Goal: Transaction & Acquisition: Purchase product/service

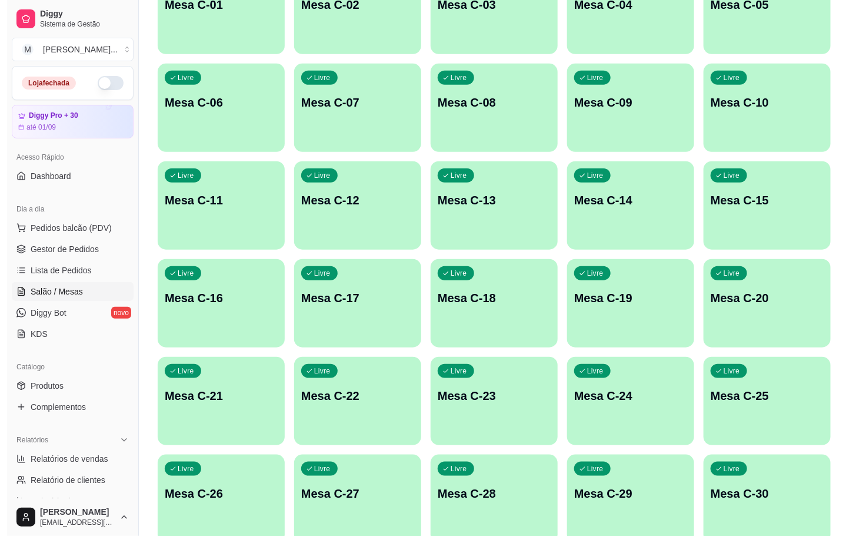
scroll to position [320, 0]
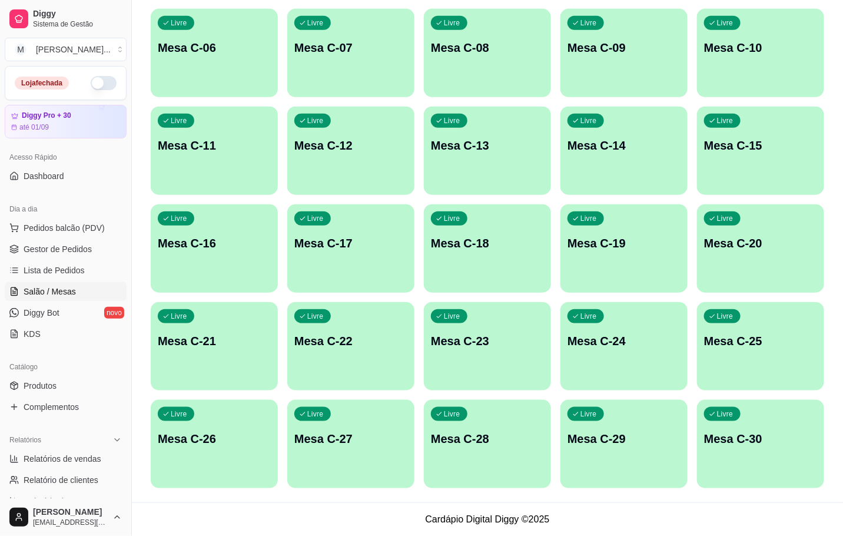
click at [627, 424] on div "Livre Mesa C-29" at bounding box center [623, 437] width 127 height 74
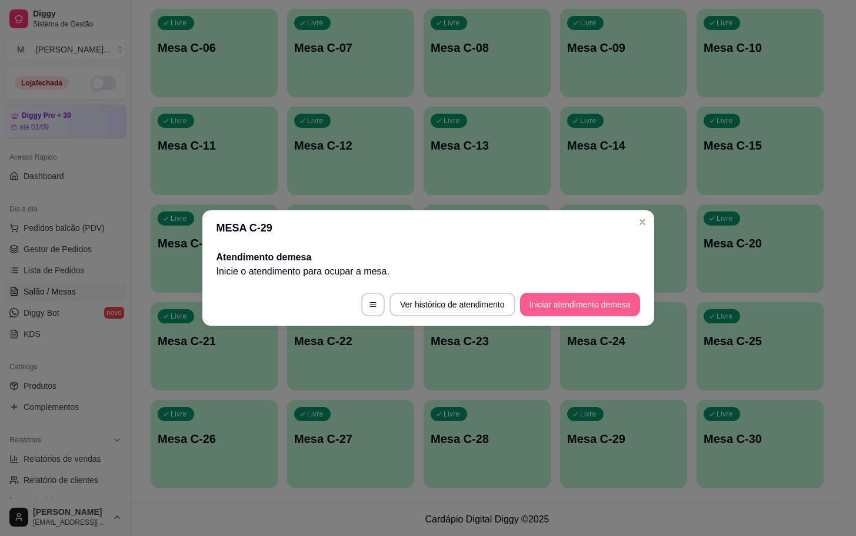
click at [597, 311] on button "Iniciar atendimento de mesa" at bounding box center [580, 305] width 120 height 24
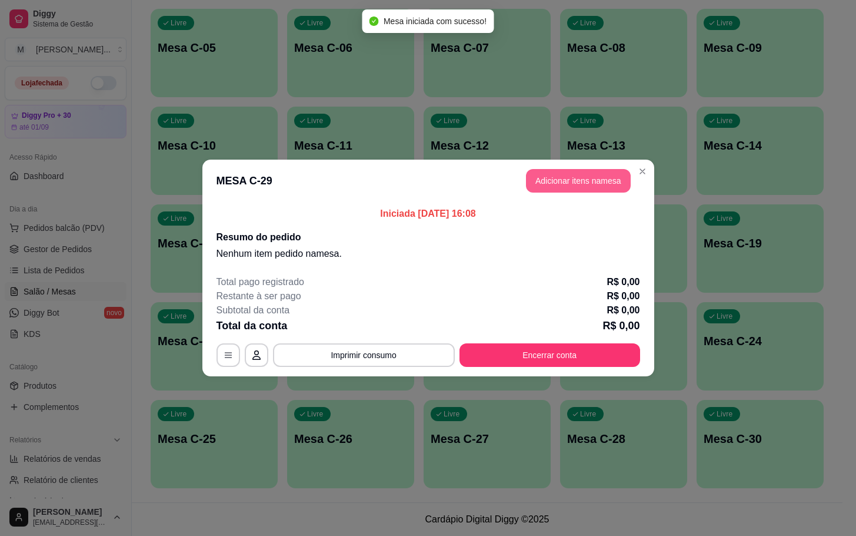
click at [578, 173] on button "Adicionar itens na mesa" at bounding box center [578, 181] width 105 height 24
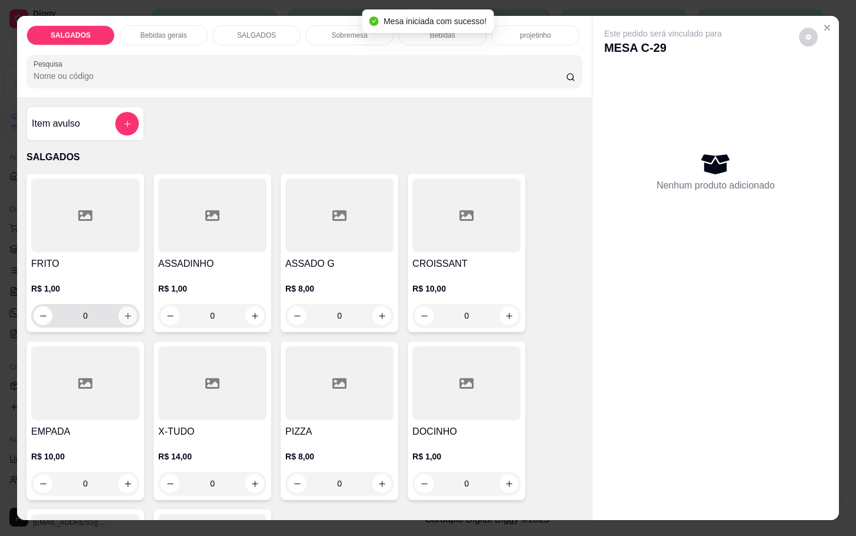
click at [124, 314] on icon "increase-product-quantity" at bounding box center [128, 315] width 9 height 9
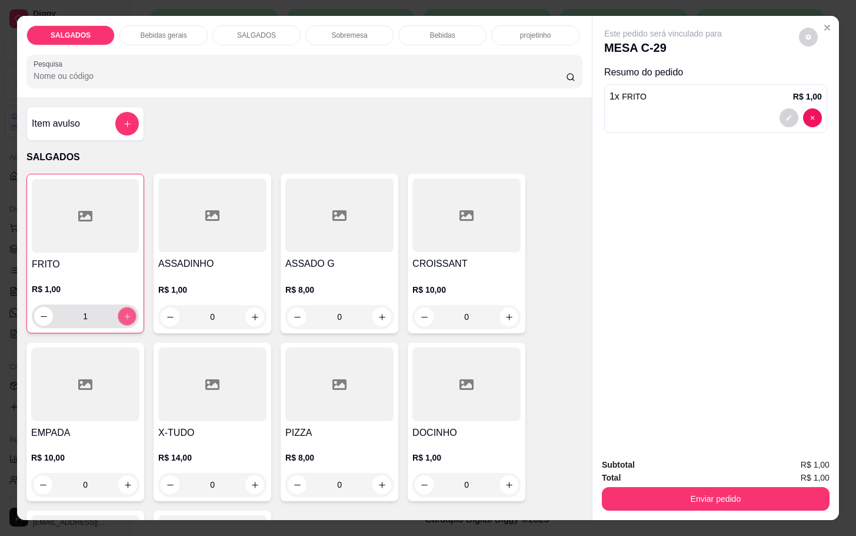
click at [123, 314] on icon "increase-product-quantity" at bounding box center [127, 316] width 9 height 9
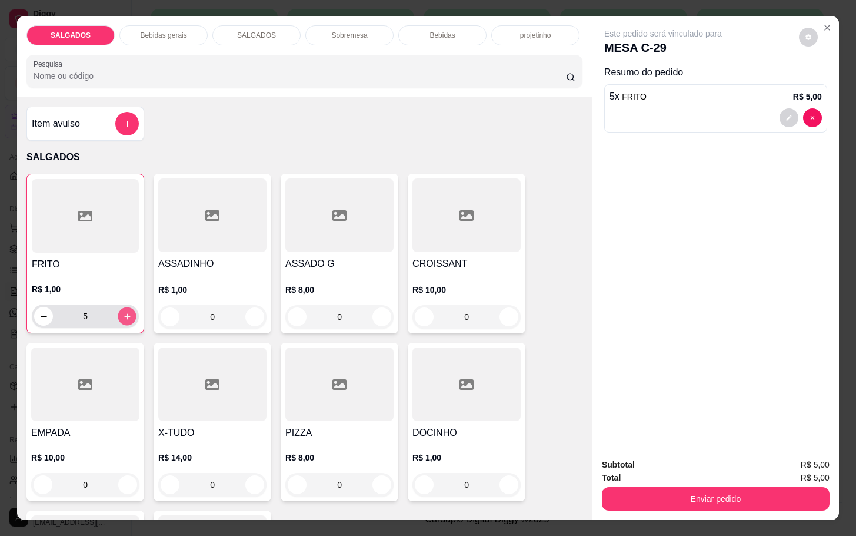
type input "6"
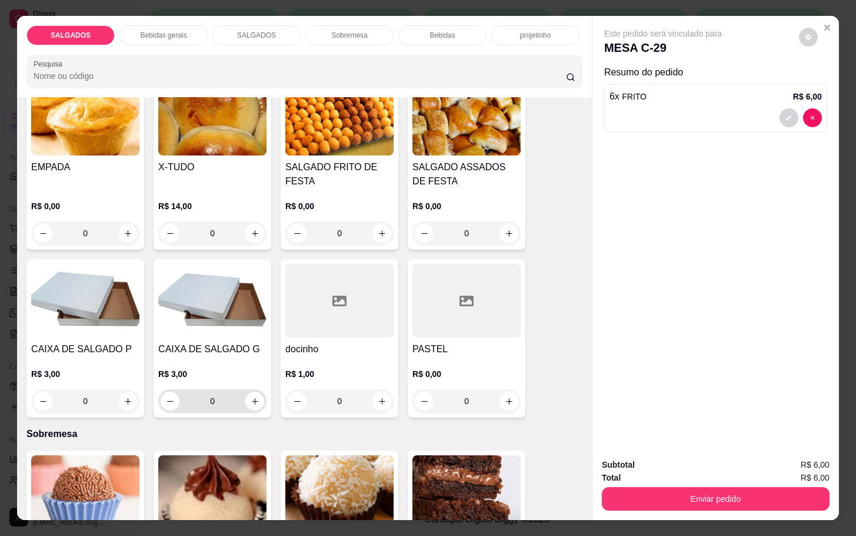
scroll to position [1589, 0]
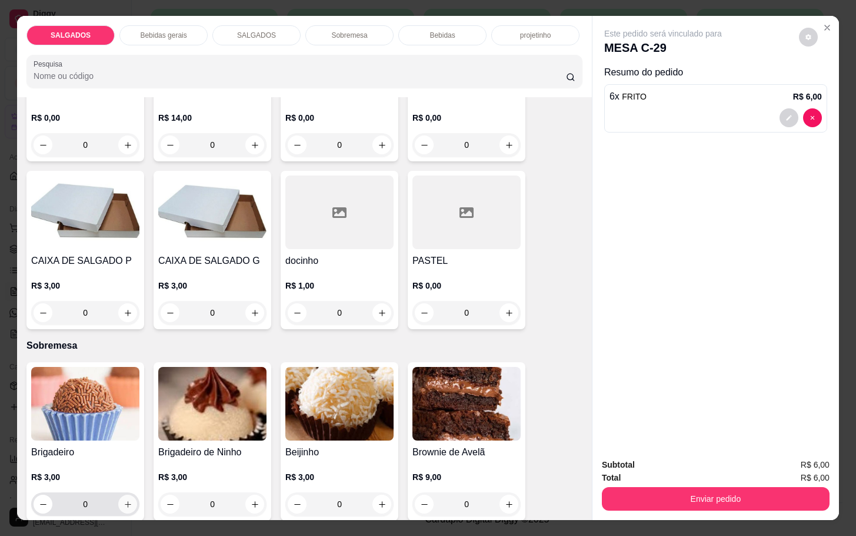
click at [124, 501] on icon "increase-product-quantity" at bounding box center [128, 504] width 9 height 9
type input "1"
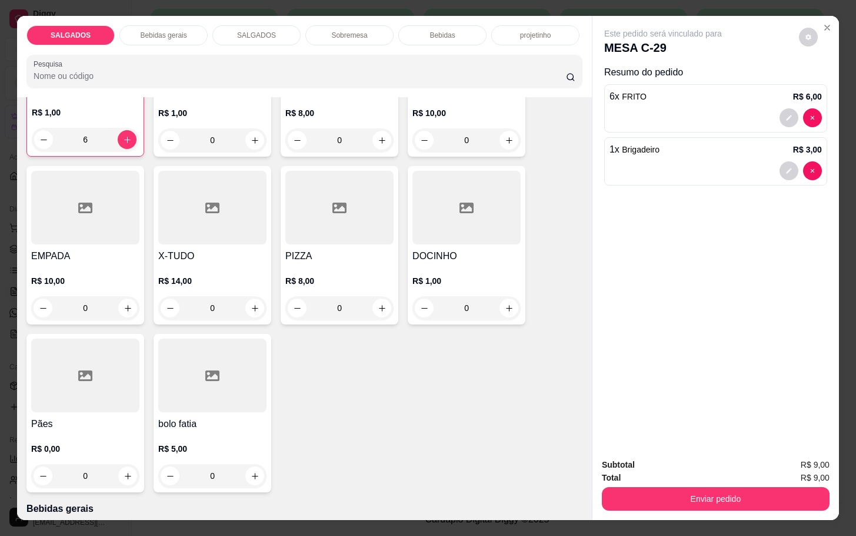
scroll to position [88, 0]
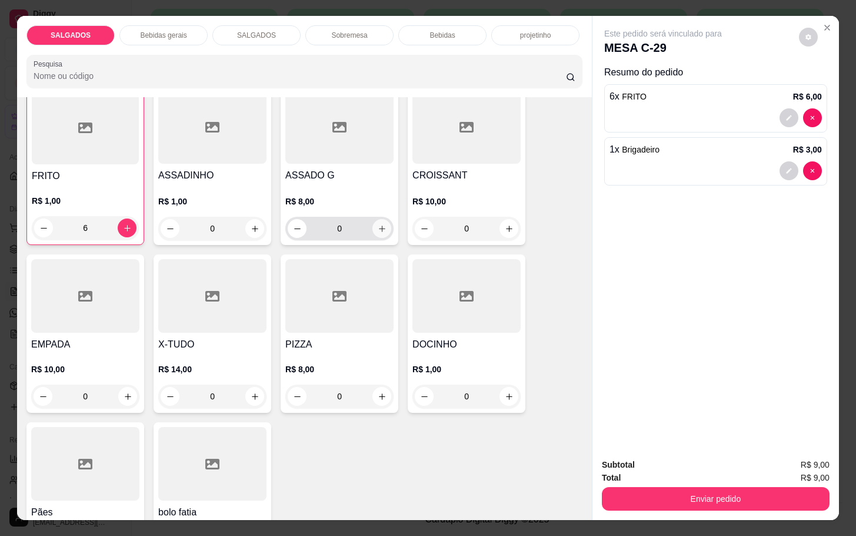
click at [378, 224] on icon "increase-product-quantity" at bounding box center [382, 228] width 9 height 9
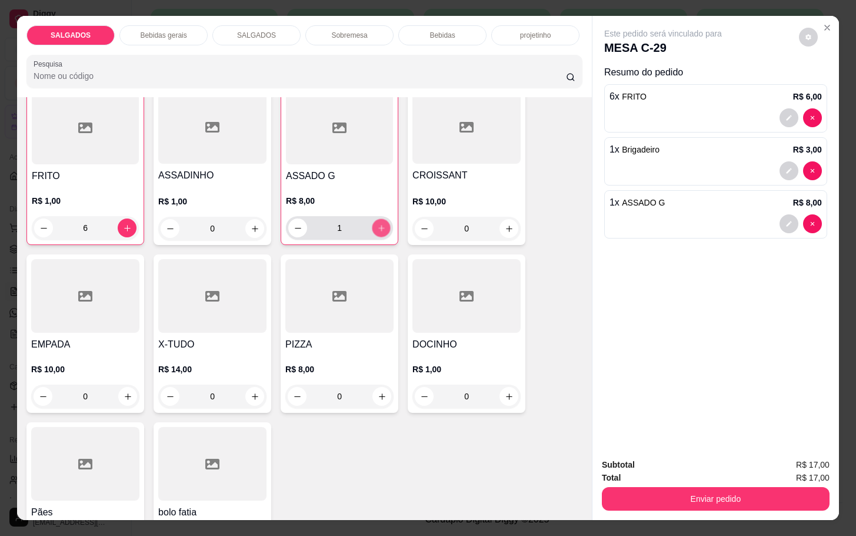
click at [377, 224] on icon "increase-product-quantity" at bounding box center [381, 228] width 9 height 9
type input "2"
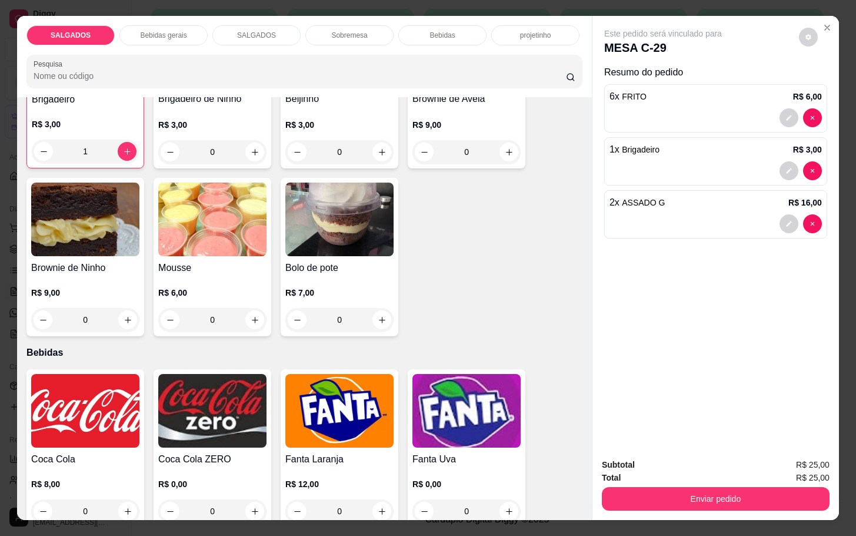
scroll to position [2031, 0]
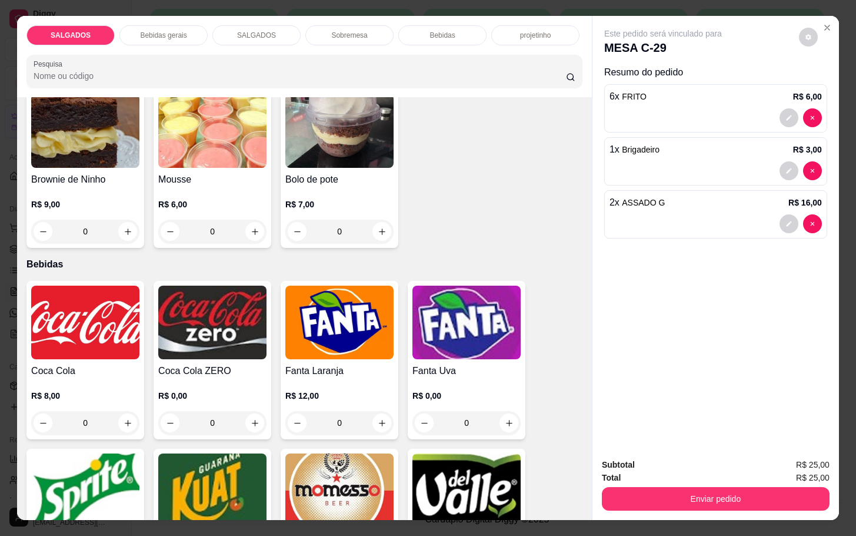
click at [92, 392] on p "R$ 8,00" at bounding box center [85, 396] width 108 height 12
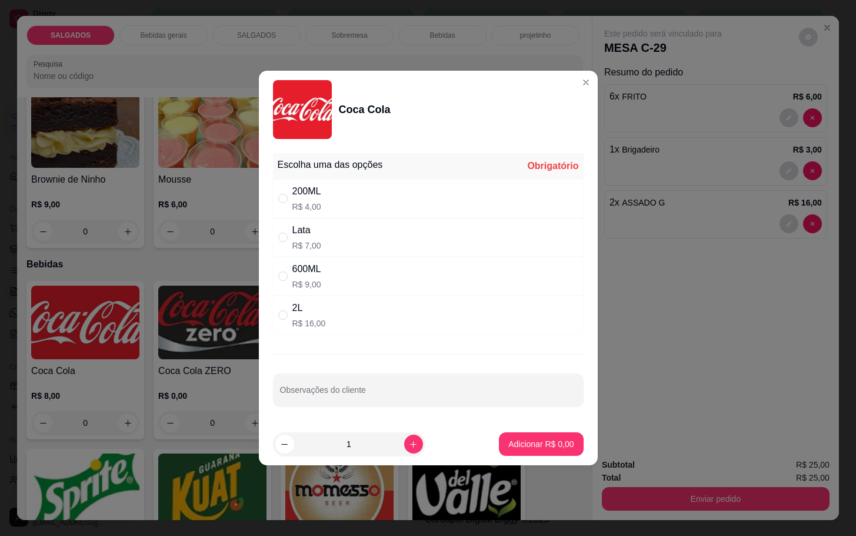
click at [291, 198] on div "" at bounding box center [285, 198] width 14 height 13
radio input "true"
click at [529, 443] on p "Adicionar R$ 4,00" at bounding box center [542, 443] width 64 height 11
type input "1"
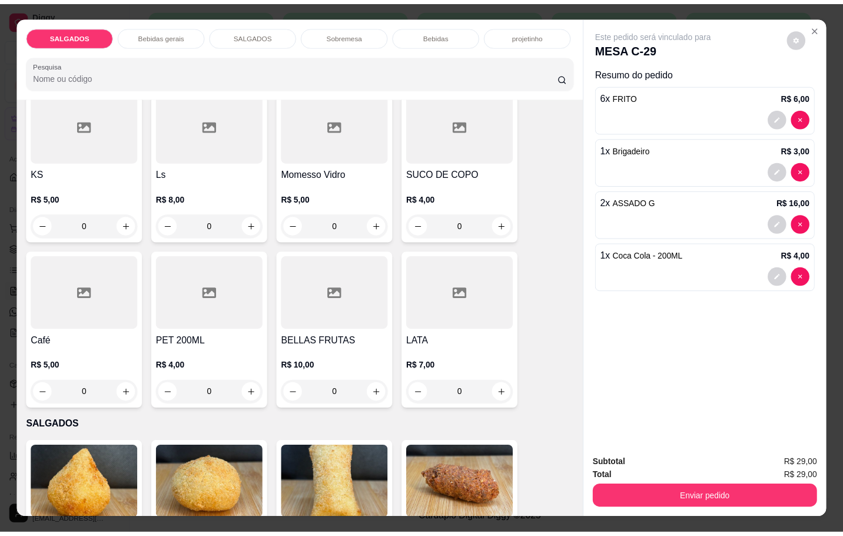
scroll to position [530, 0]
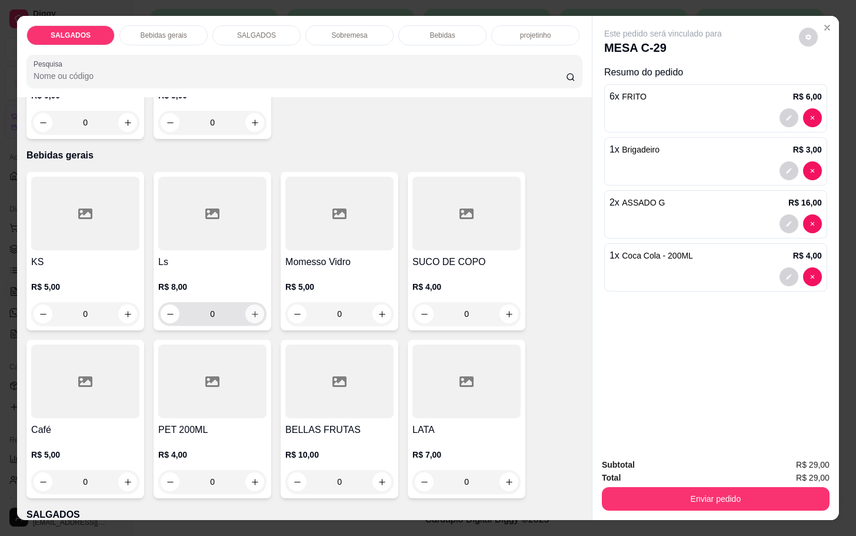
click at [253, 314] on button "increase-product-quantity" at bounding box center [254, 313] width 19 height 19
type input "1"
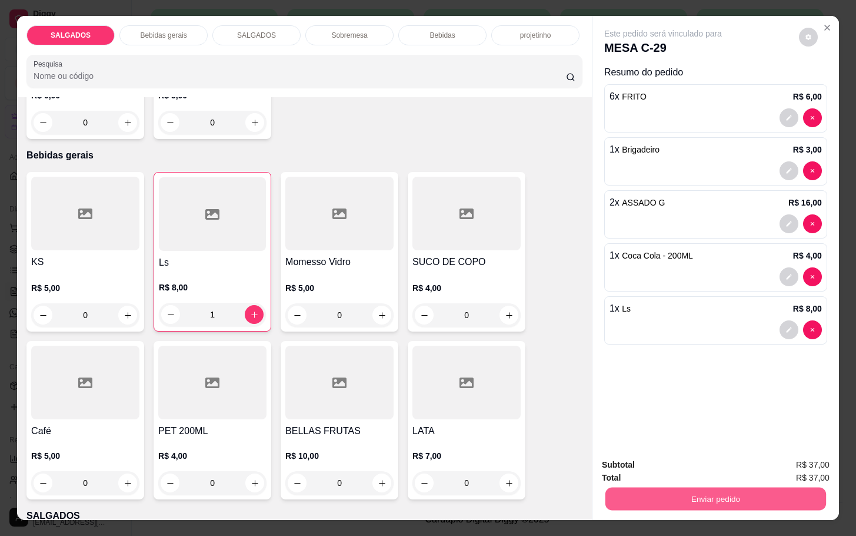
click at [710, 493] on button "Enviar pedido" at bounding box center [716, 498] width 221 height 23
click at [665, 456] on button "Não registrar e enviar pedido" at bounding box center [675, 463] width 122 height 22
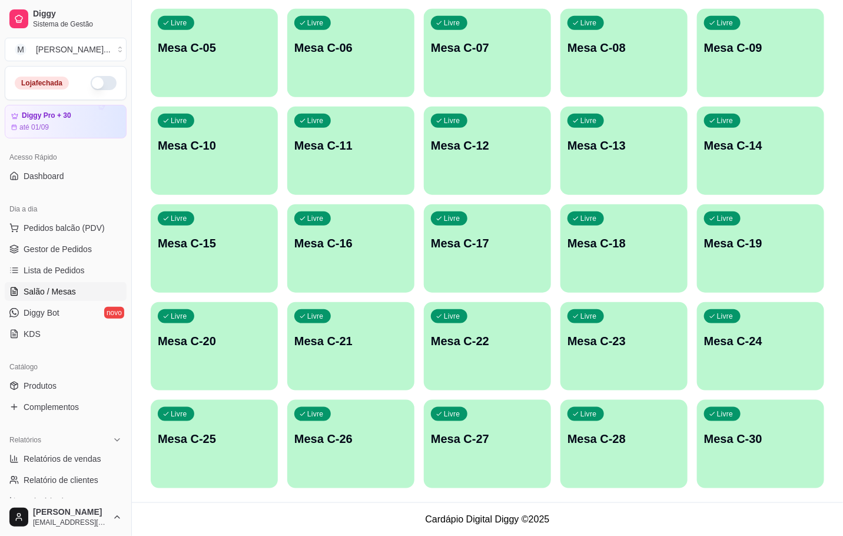
scroll to position [0, 0]
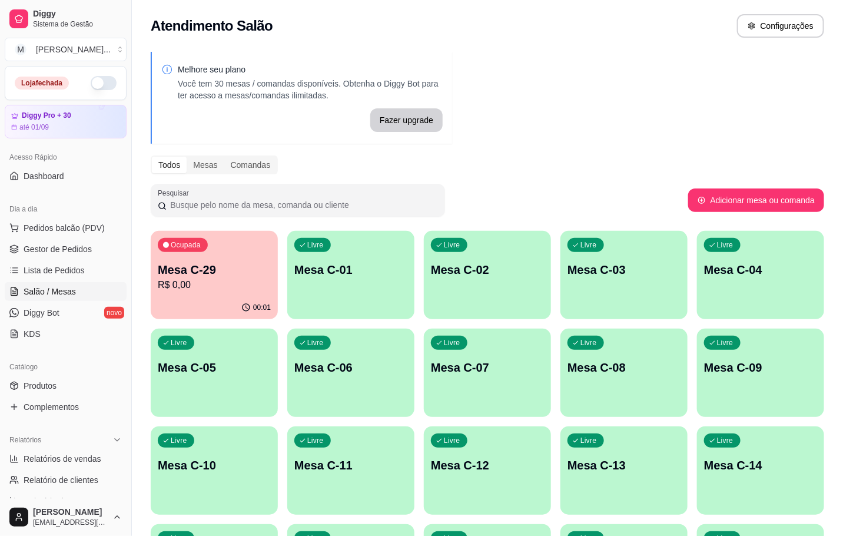
click at [218, 278] on p "R$ 0,00" at bounding box center [214, 285] width 113 height 14
click at [191, 315] on div "00:15" at bounding box center [214, 307] width 127 height 23
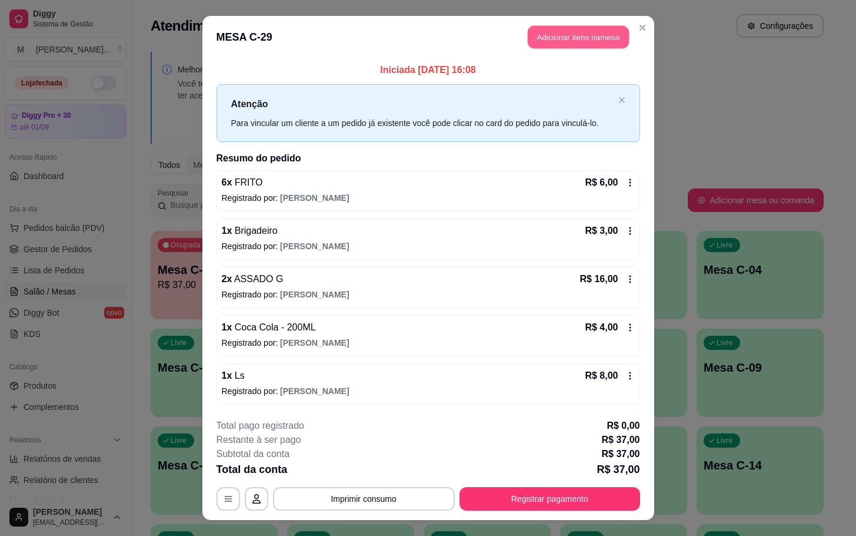
click at [564, 27] on button "Adicionar itens na mesa" at bounding box center [578, 37] width 101 height 23
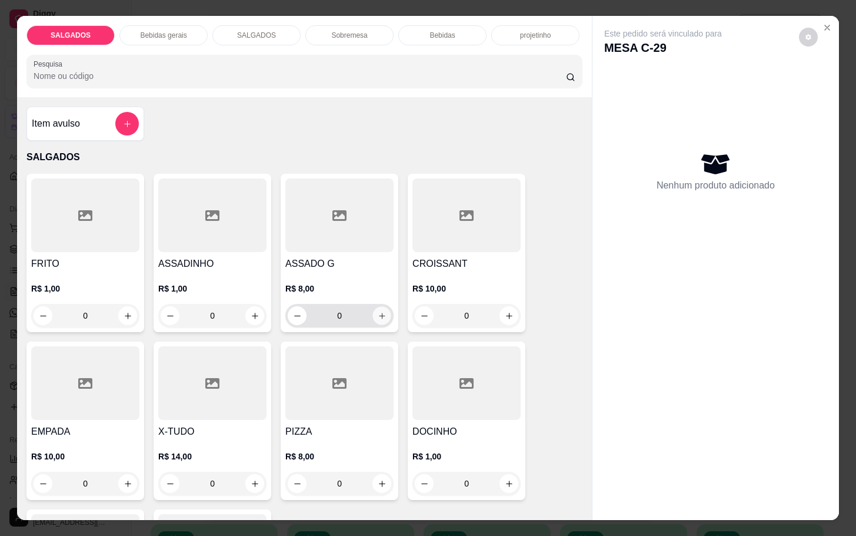
click at [380, 311] on icon "increase-product-quantity" at bounding box center [382, 315] width 9 height 9
type input "1"
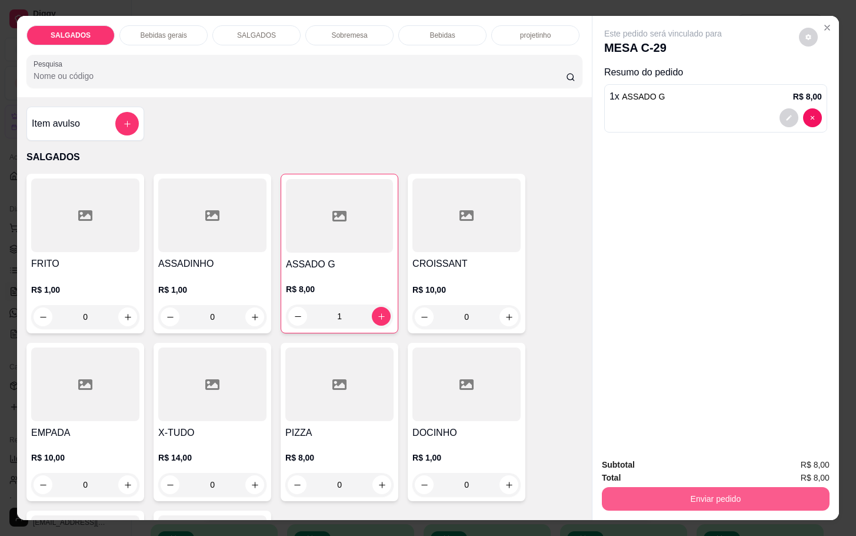
click at [666, 491] on button "Enviar pedido" at bounding box center [716, 499] width 228 height 24
click at [664, 456] on button "Não registrar e enviar pedido" at bounding box center [675, 463] width 122 height 22
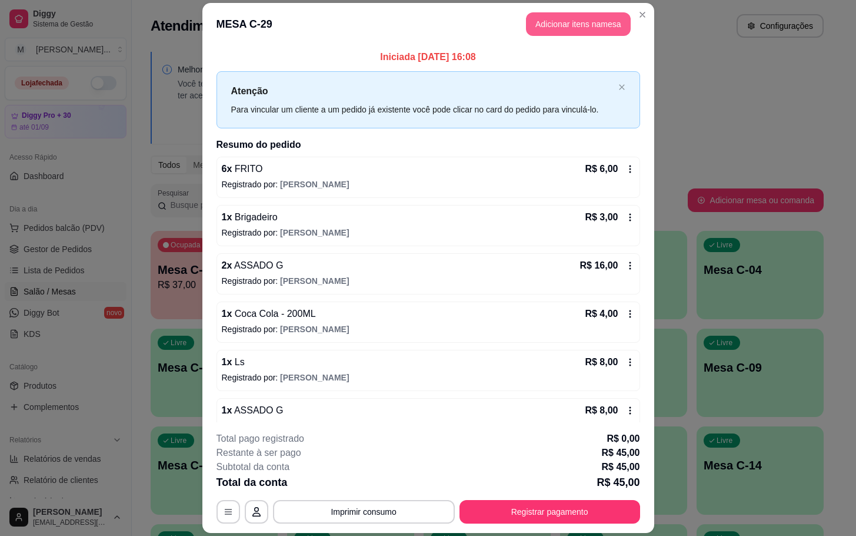
click at [530, 19] on button "Adicionar itens na mesa" at bounding box center [578, 24] width 105 height 24
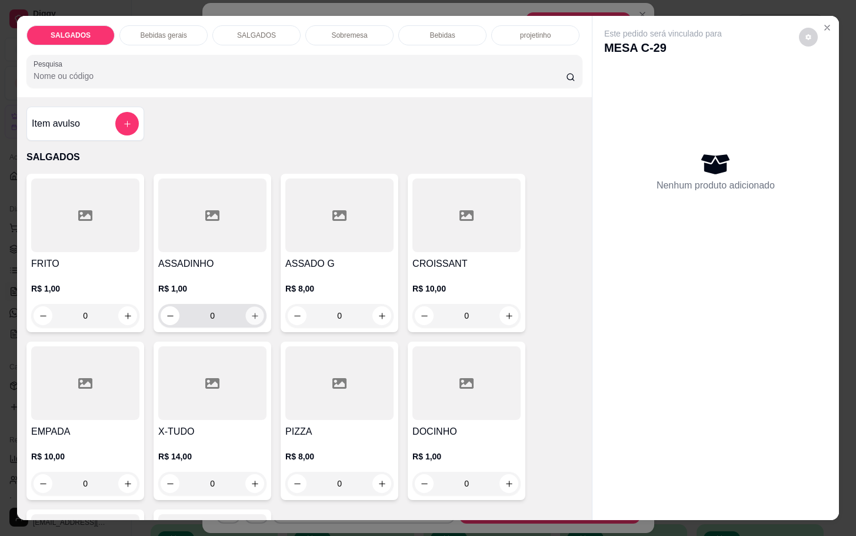
click at [246, 313] on button "increase-product-quantity" at bounding box center [255, 316] width 18 height 18
click at [251, 313] on icon "increase-product-quantity" at bounding box center [255, 315] width 9 height 9
type input "2"
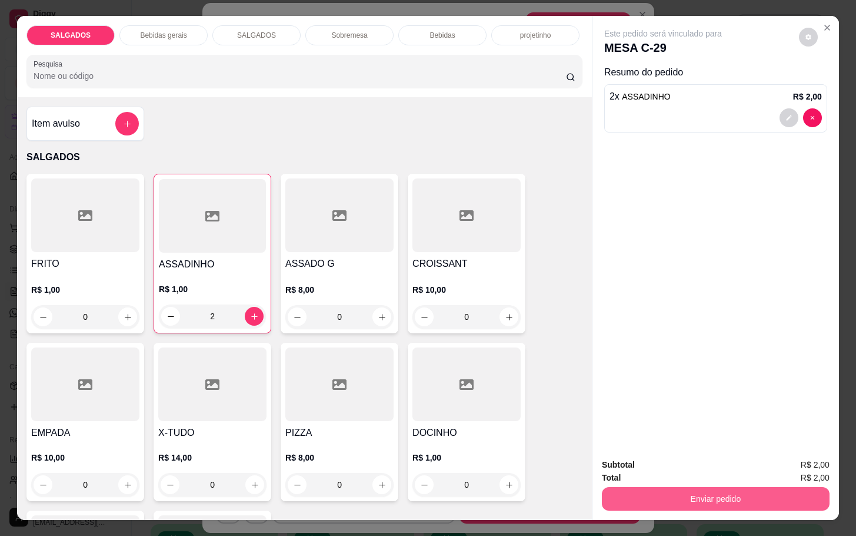
click at [744, 491] on button "Enviar pedido" at bounding box center [716, 499] width 228 height 24
click at [671, 464] on button "Não registrar e enviar pedido" at bounding box center [675, 463] width 122 height 22
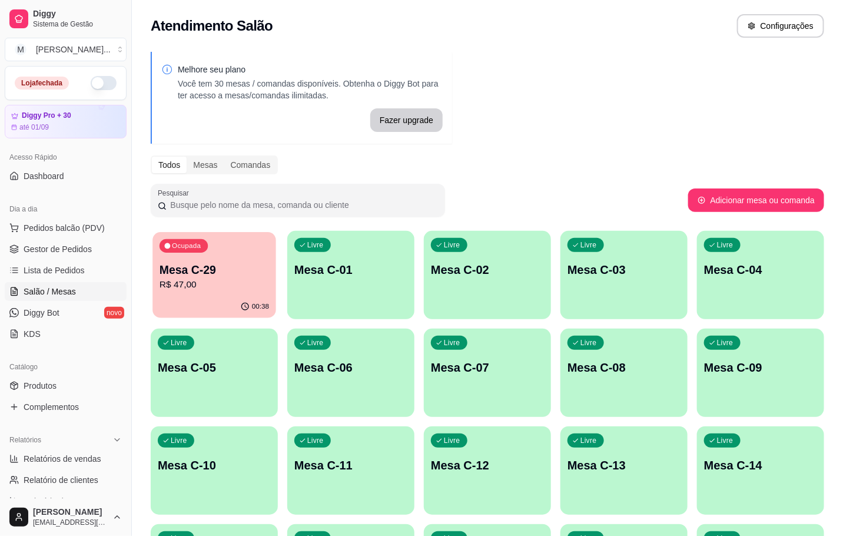
click at [197, 269] on p "Mesa C-29" at bounding box center [214, 270] width 109 height 16
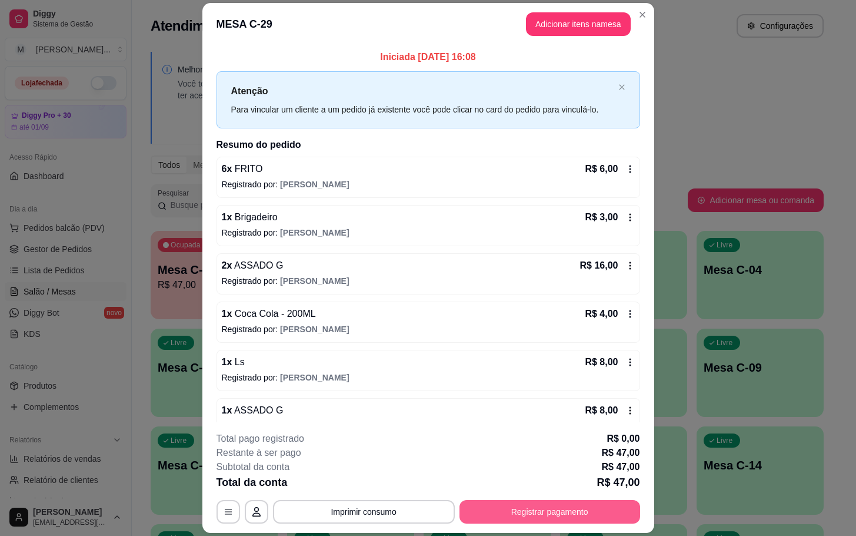
click at [565, 520] on button "Registrar pagamento" at bounding box center [550, 512] width 181 height 24
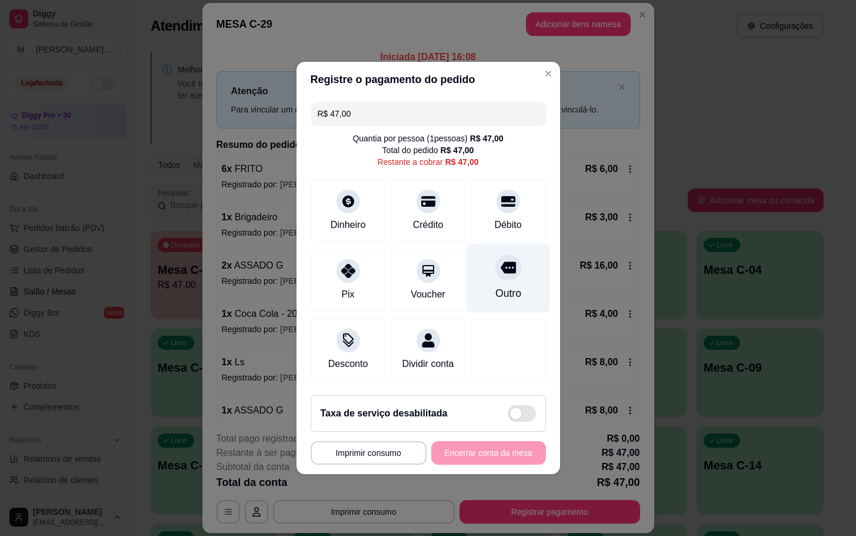
click at [479, 286] on div "Outro" at bounding box center [508, 278] width 83 height 69
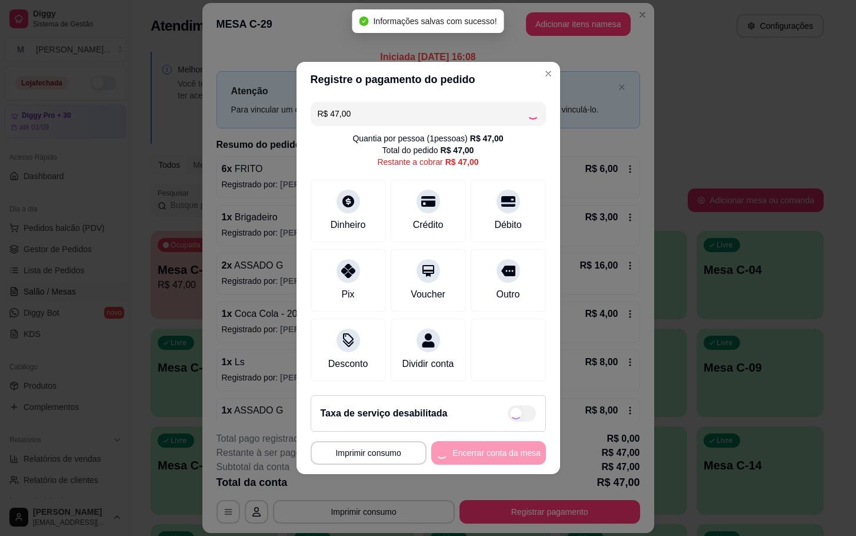
type input "R$ 0,00"
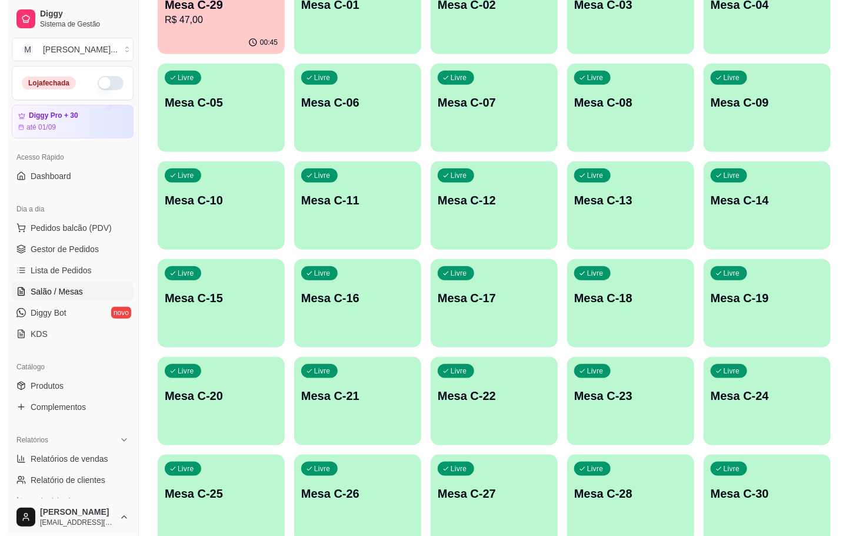
scroll to position [320, 0]
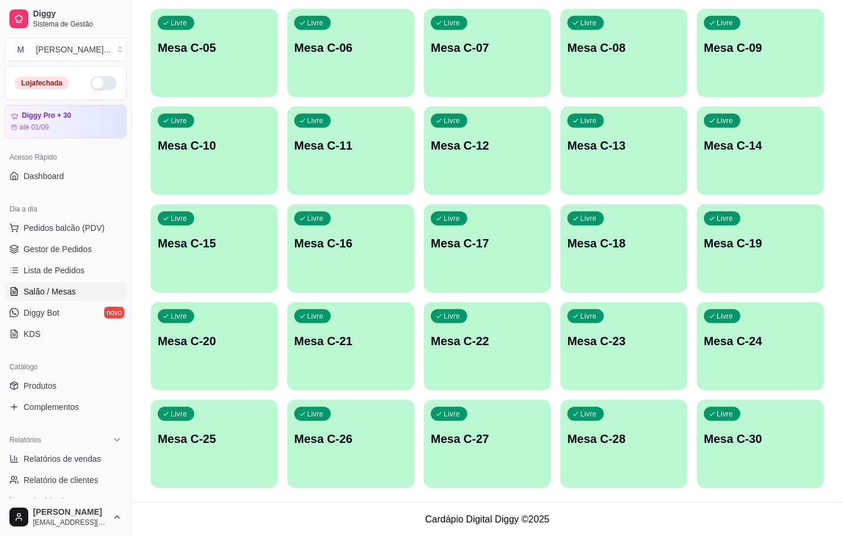
click at [717, 428] on div "Livre Mesa C-30" at bounding box center [760, 437] width 127 height 74
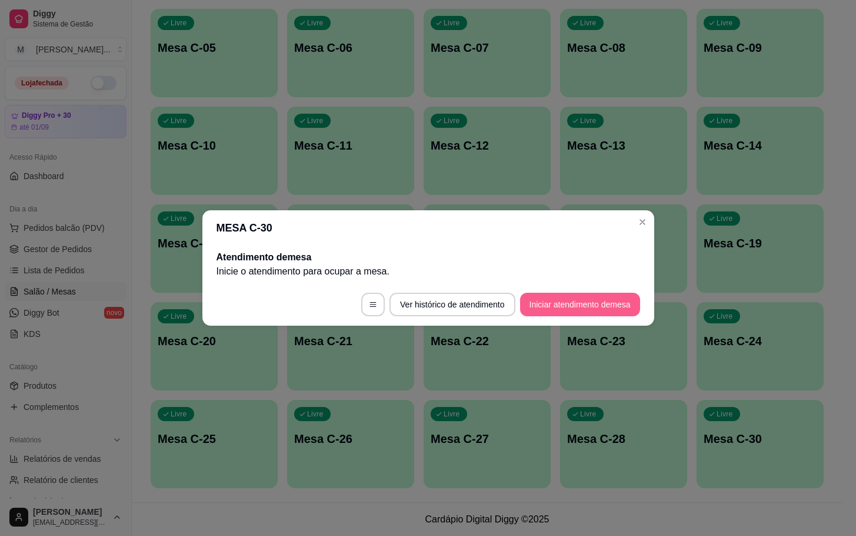
click at [565, 313] on button "Iniciar atendimento de mesa" at bounding box center [580, 305] width 120 height 24
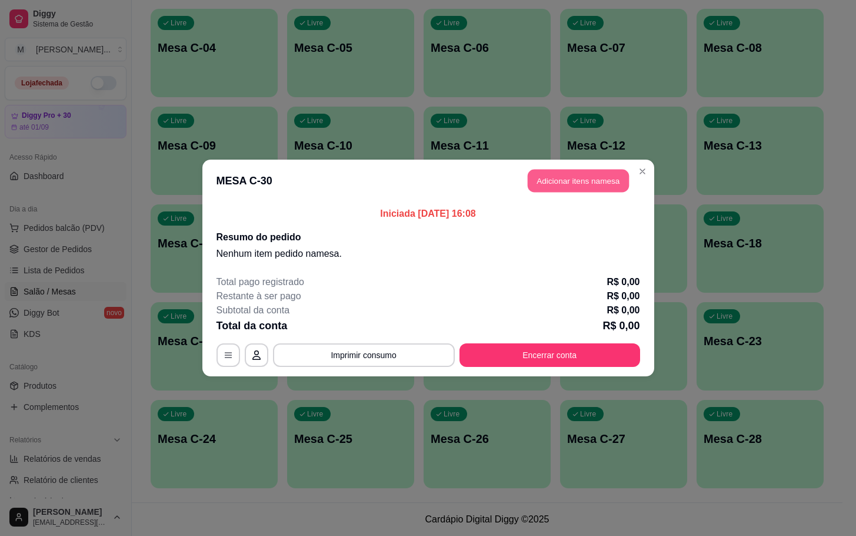
click at [582, 190] on button "Adicionar itens na mesa" at bounding box center [578, 181] width 101 height 23
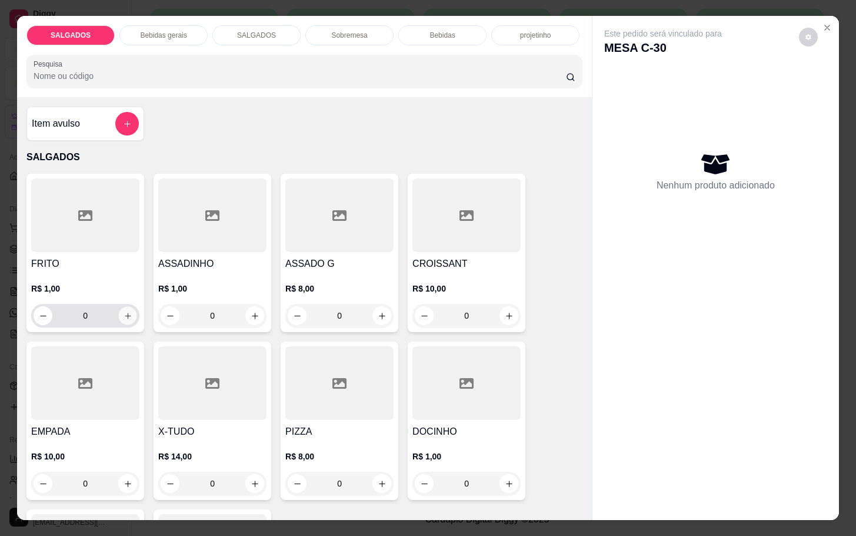
click at [124, 313] on icon "increase-product-quantity" at bounding box center [128, 315] width 9 height 9
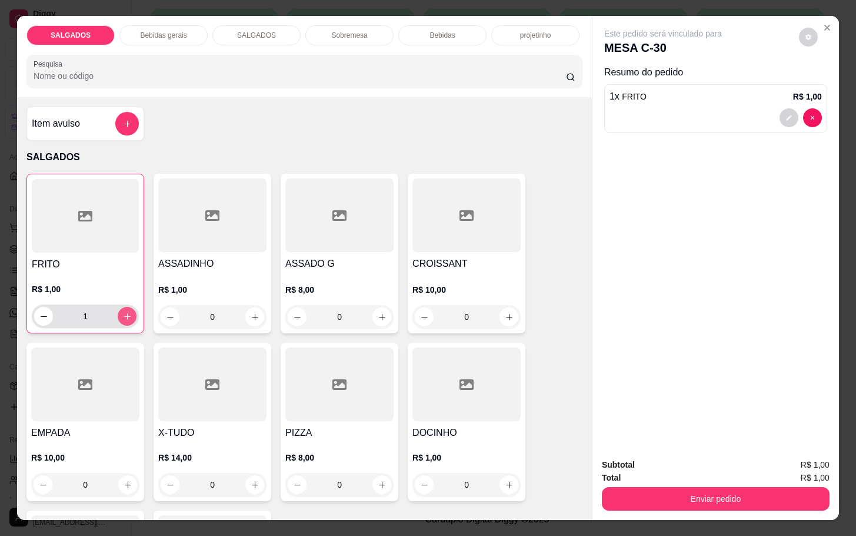
click at [123, 313] on icon "increase-product-quantity" at bounding box center [127, 316] width 9 height 9
type input "4"
click at [251, 313] on icon "increase-product-quantity" at bounding box center [255, 317] width 9 height 9
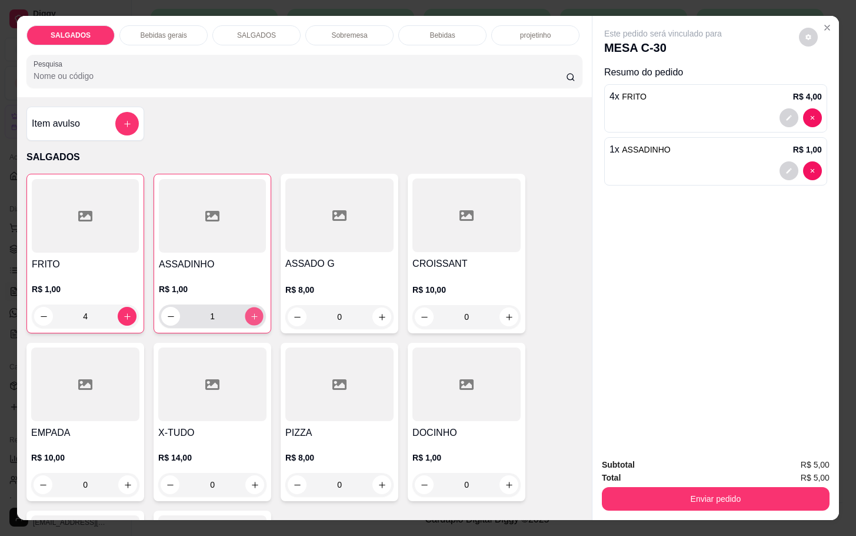
click at [250, 312] on icon "increase-product-quantity" at bounding box center [254, 316] width 9 height 9
type input "4"
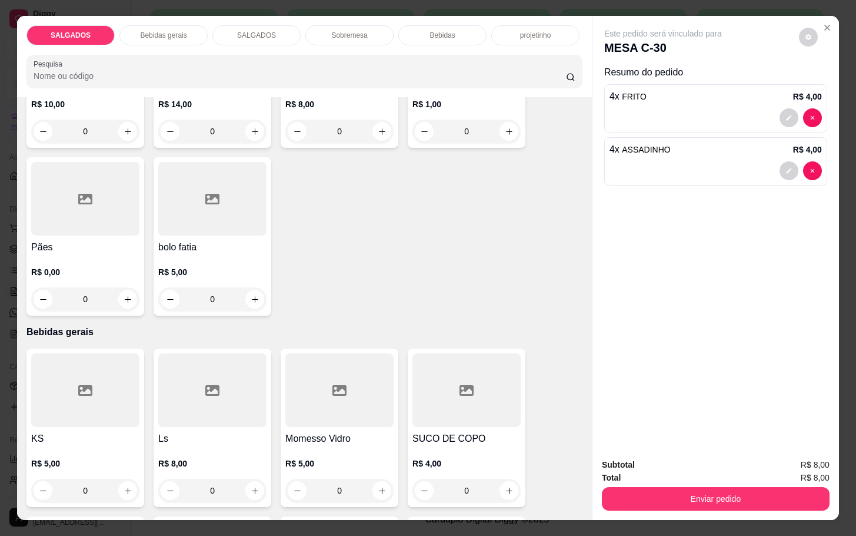
scroll to position [618, 0]
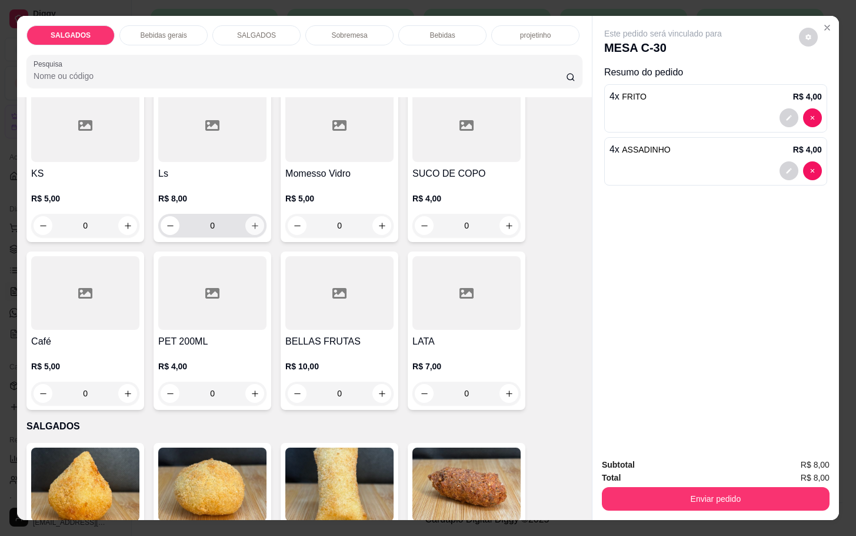
click at [251, 216] on button "increase-product-quantity" at bounding box center [254, 225] width 19 height 19
type input "1"
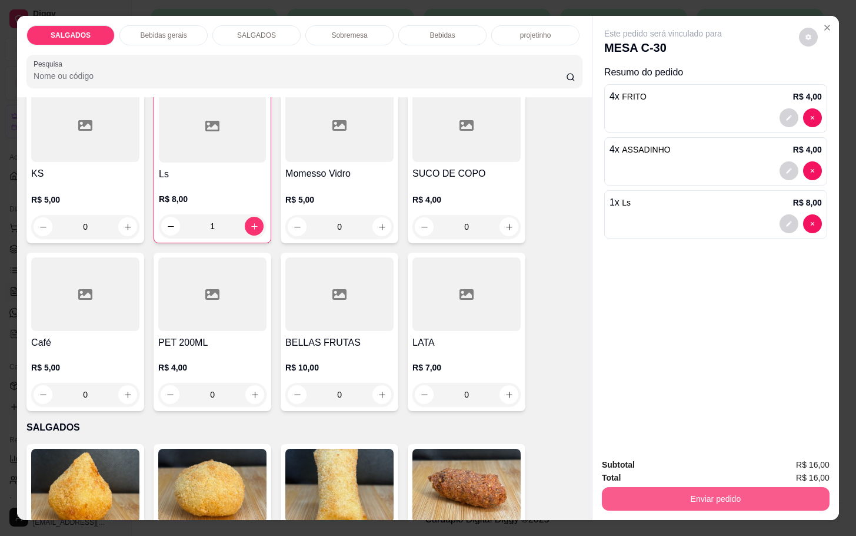
click at [720, 494] on button "Enviar pedido" at bounding box center [716, 499] width 228 height 24
click at [680, 464] on button "Não registrar e enviar pedido" at bounding box center [675, 463] width 119 height 22
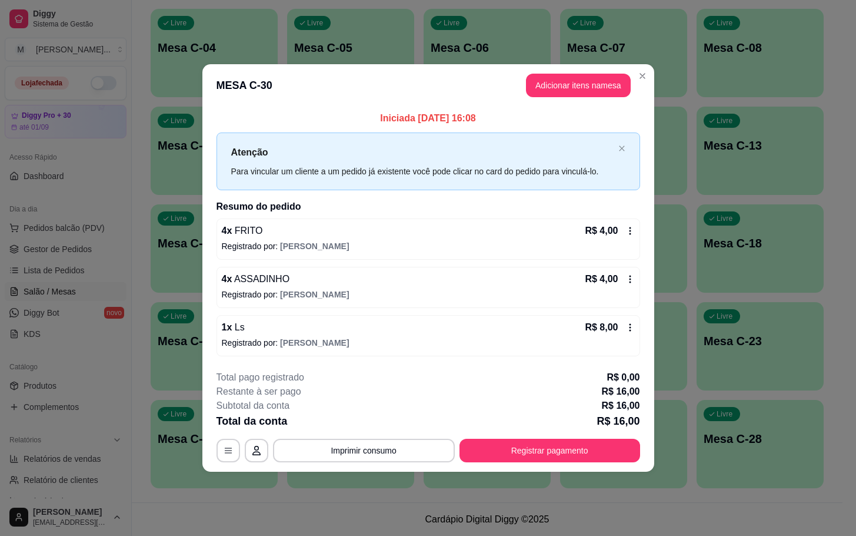
click at [627, 334] on div "R$ 8,00" at bounding box center [609, 327] width 49 height 14
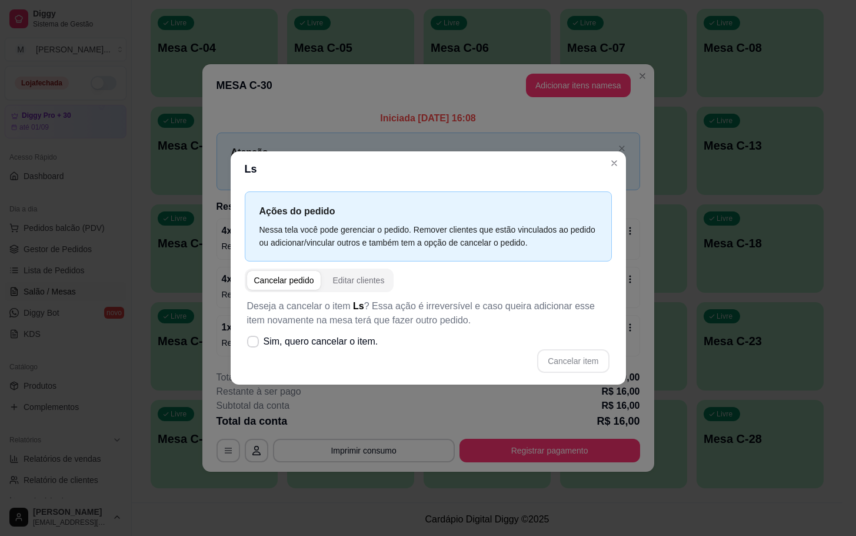
click at [493, 309] on p "Deseja a cancelar o item Ls ? Essa ação é irreversível e caso queira adicionar …" at bounding box center [428, 313] width 363 height 28
click at [325, 353] on label "Sim, quero cancelar o item." at bounding box center [313, 342] width 141 height 24
click at [254, 351] on input "Sim, quero cancelar o item." at bounding box center [251, 348] width 8 height 8
checkbox input "true"
click at [549, 350] on button "Cancelar item" at bounding box center [573, 361] width 72 height 24
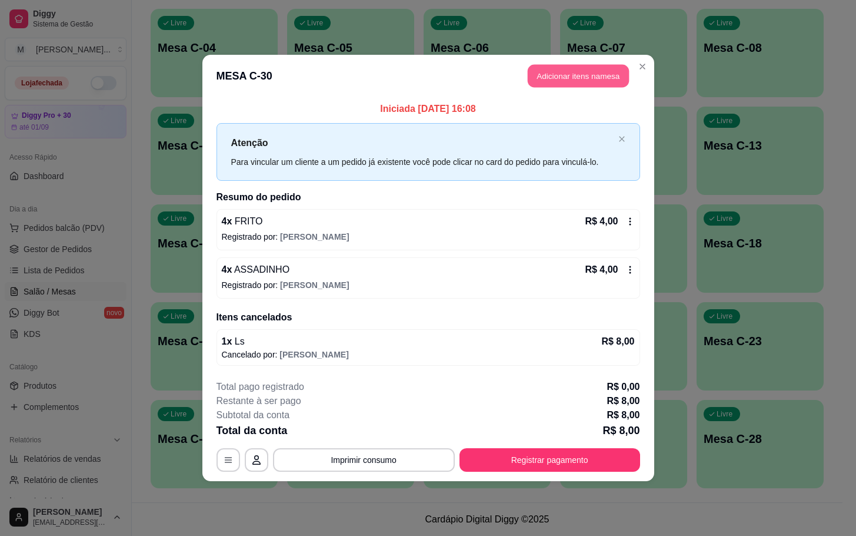
click at [574, 72] on button "Adicionar itens na mesa" at bounding box center [578, 76] width 101 height 23
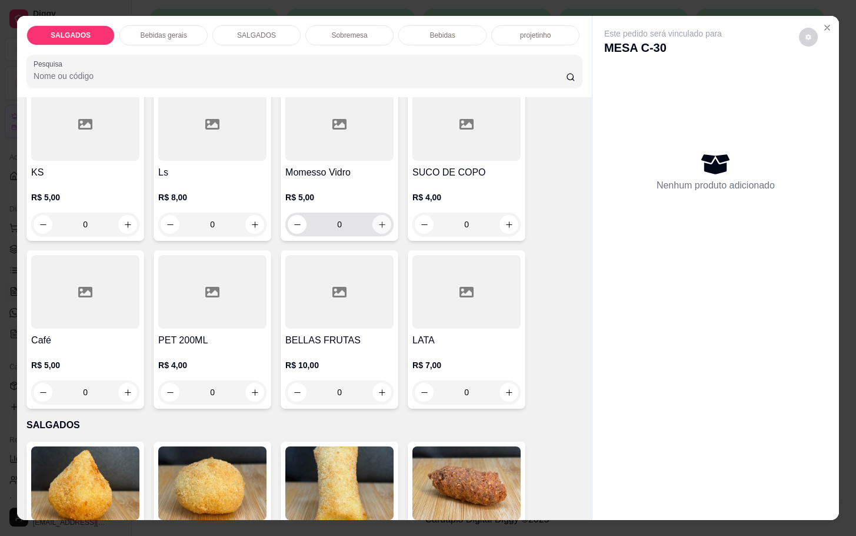
click at [378, 220] on icon "increase-product-quantity" at bounding box center [382, 224] width 9 height 9
type input "1"
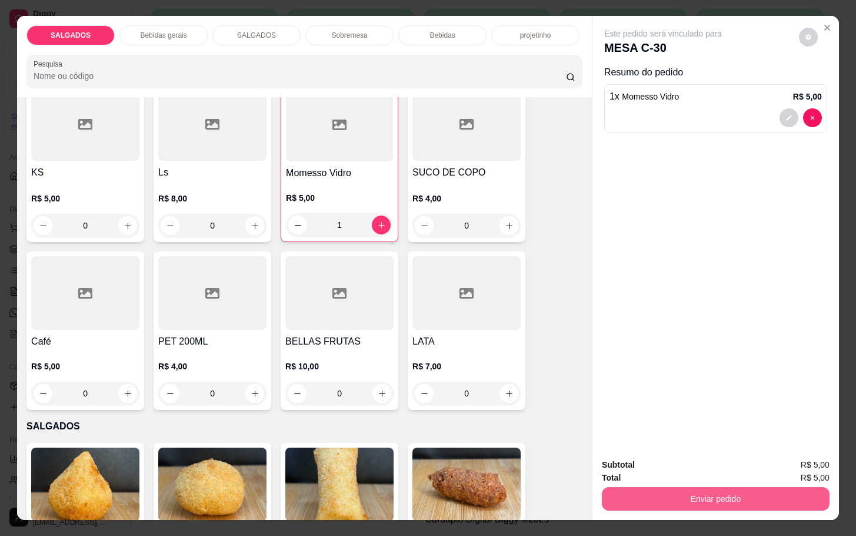
click at [702, 487] on button "Enviar pedido" at bounding box center [716, 499] width 228 height 24
click at [692, 505] on div "Subtotal R$ 5,00 Total R$ 5,00 Enviar pedido" at bounding box center [716, 484] width 247 height 71
click at [689, 500] on button "Enviar pedido" at bounding box center [716, 499] width 228 height 24
click at [666, 463] on button "Não registrar e enviar pedido" at bounding box center [675, 463] width 122 height 22
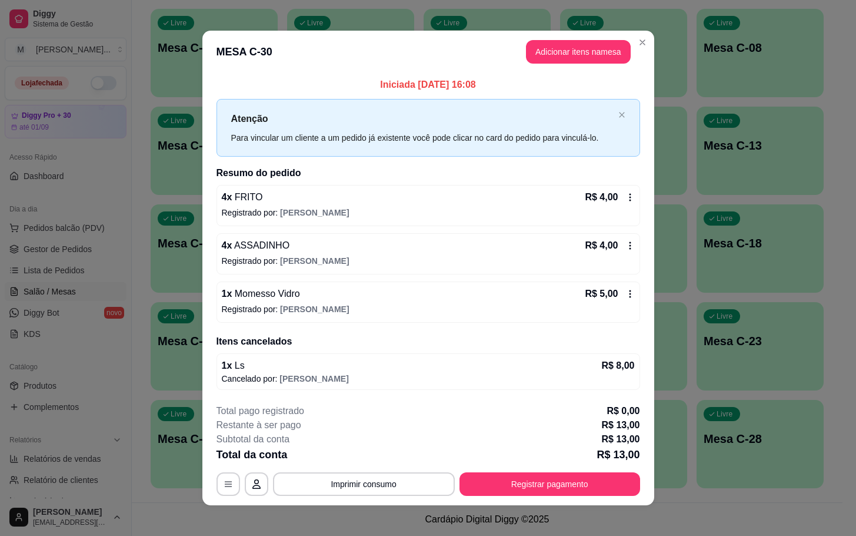
drag, startPoint x: 612, startPoint y: 250, endPoint x: 623, endPoint y: 251, distance: 11.9
click at [623, 251] on div "R$ 4,00" at bounding box center [609, 245] width 49 height 14
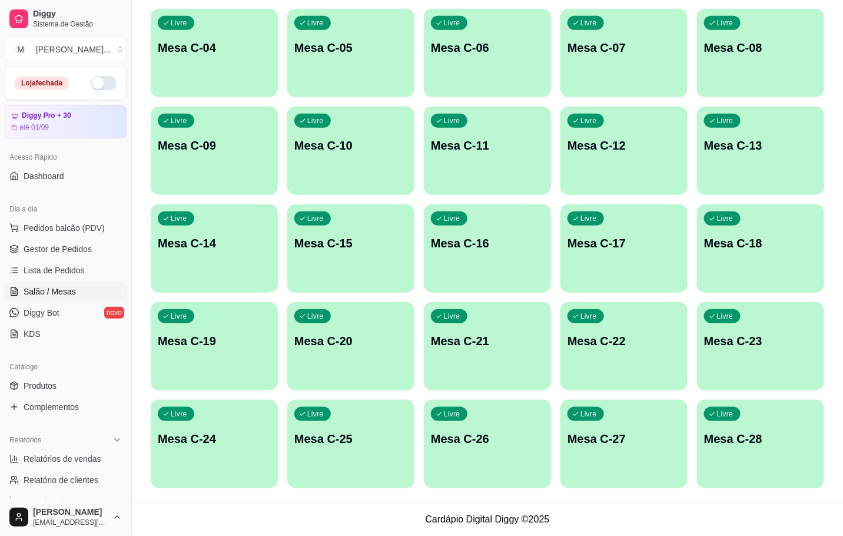
scroll to position [0, 0]
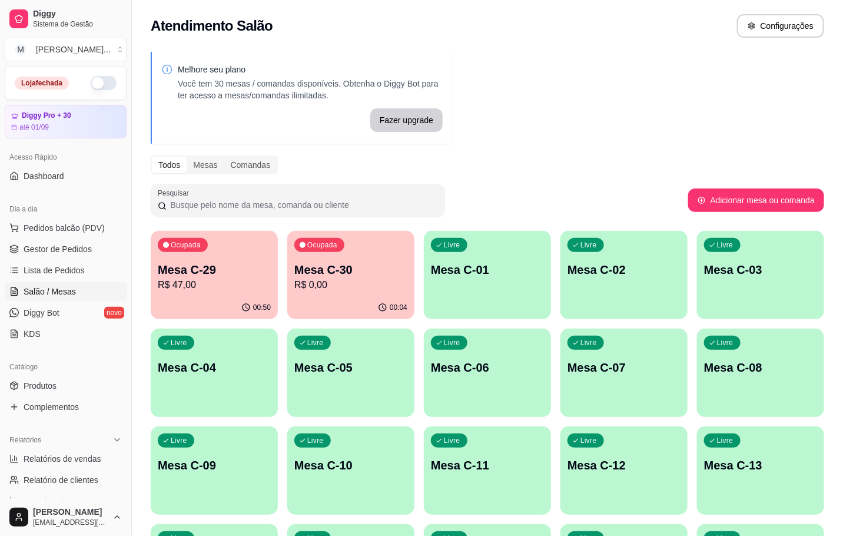
click at [198, 299] on div "00:50" at bounding box center [214, 307] width 127 height 23
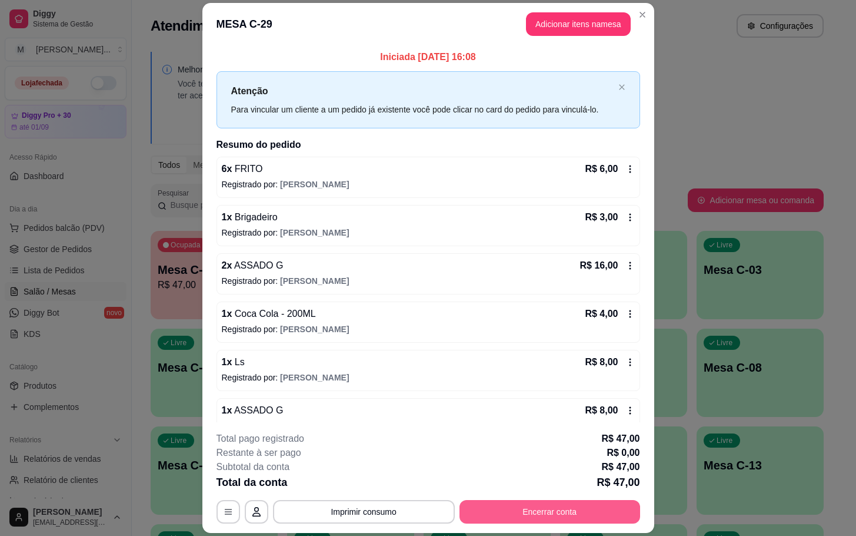
click at [582, 510] on button "Encerrar conta" at bounding box center [550, 512] width 181 height 24
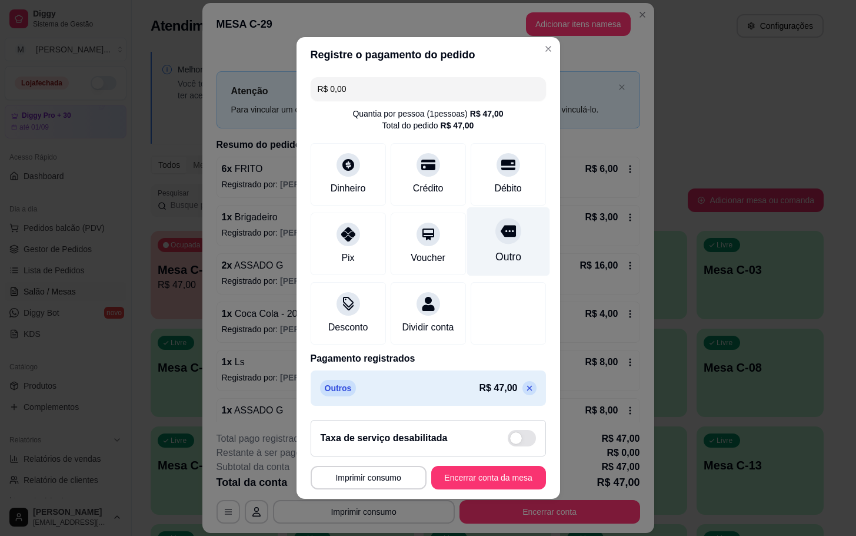
click at [483, 264] on div "Outro" at bounding box center [508, 241] width 83 height 69
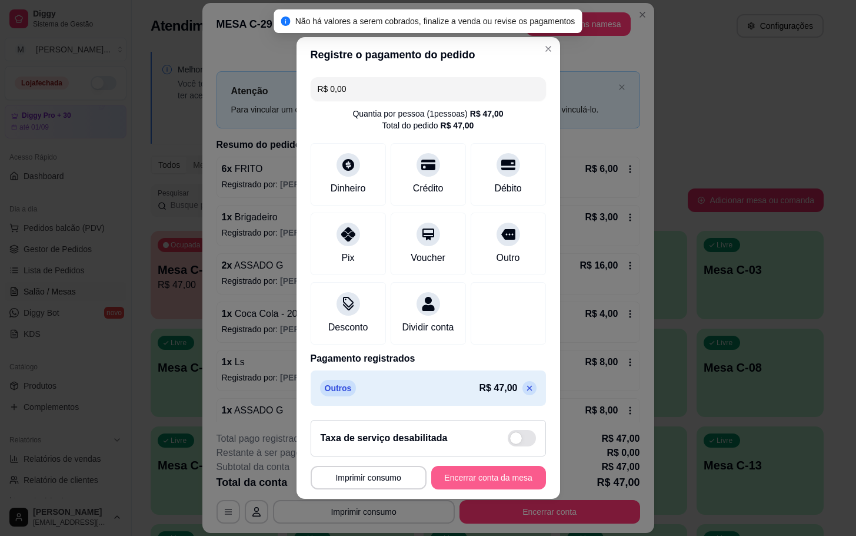
click at [480, 483] on button "Encerrar conta da mesa" at bounding box center [488, 478] width 115 height 24
